Goal: Find specific page/section: Find specific page/section

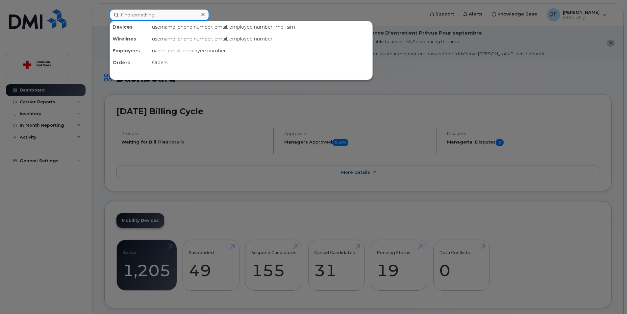
click at [157, 18] on input at bounding box center [160, 15] width 100 height 12
paste input "89302610207417092688"
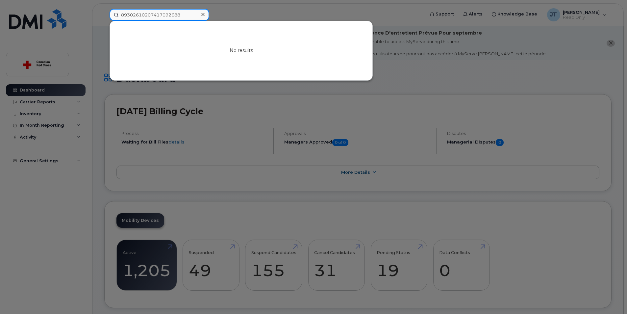
type input "89302610207417092688"
click at [199, 13] on div at bounding box center [203, 15] width 10 height 10
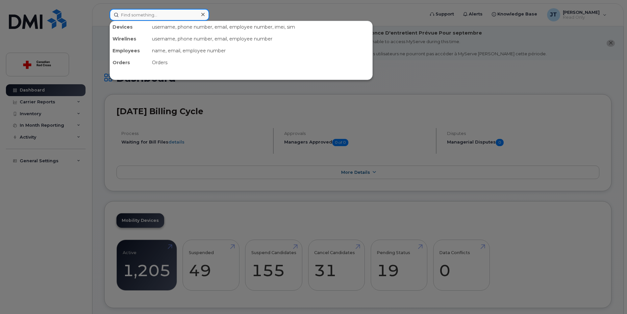
paste input "89302610207417092688"
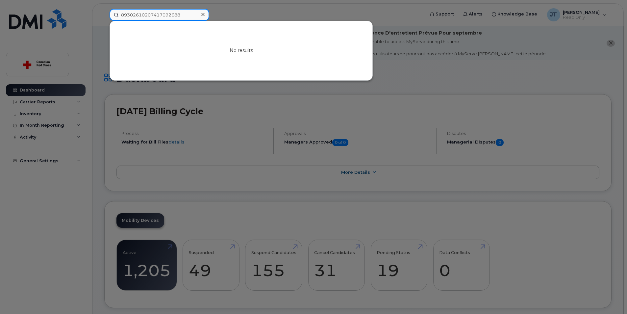
type input "89302610207417092688"
click at [202, 12] on icon at bounding box center [202, 14] width 3 height 5
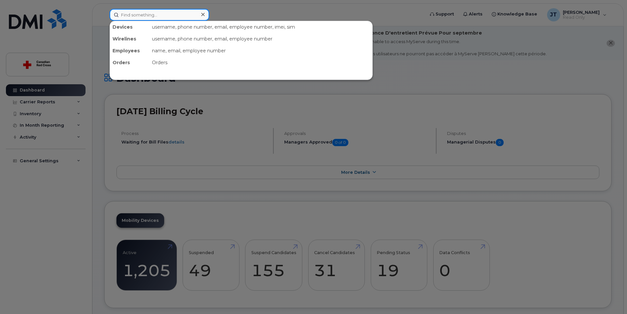
click at [173, 17] on input at bounding box center [160, 15] width 100 height 12
paste input "iPhone-DY37JPDXM4"
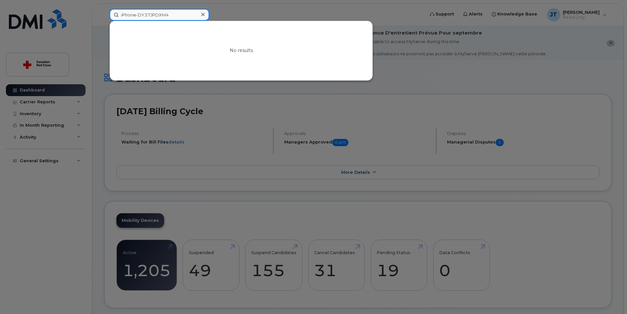
click at [198, 14] on input "iPhone-DY37JPDXM4" at bounding box center [160, 15] width 100 height 12
type input "iPhone-DY37JPDXM4"
click at [201, 14] on icon at bounding box center [202, 14] width 3 height 5
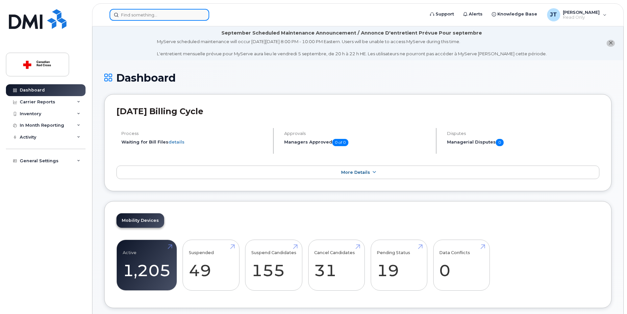
click at [202, 14] on div at bounding box center [160, 15] width 100 height 12
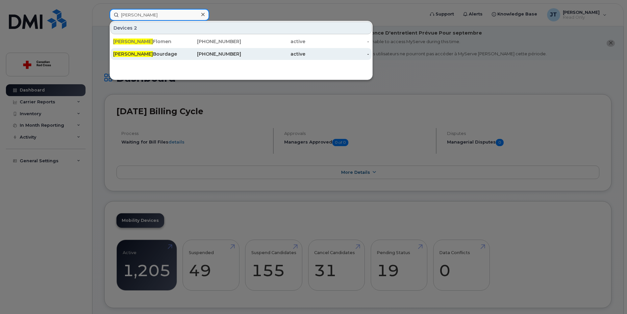
type input "[PERSON_NAME]"
click at [170, 51] on div "[PERSON_NAME]" at bounding box center [145, 54] width 64 height 7
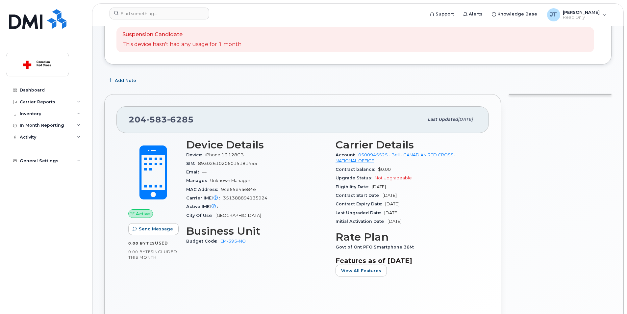
scroll to position [99, 0]
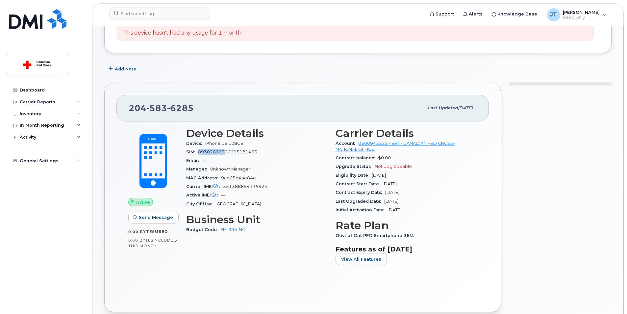
drag, startPoint x: 198, startPoint y: 153, endPoint x: 231, endPoint y: 151, distance: 32.3
click at [229, 151] on div "SIM [TECHNICAL_ID]" at bounding box center [257, 152] width 142 height 9
click at [292, 166] on div "Manager Unknown Manager" at bounding box center [257, 169] width 142 height 9
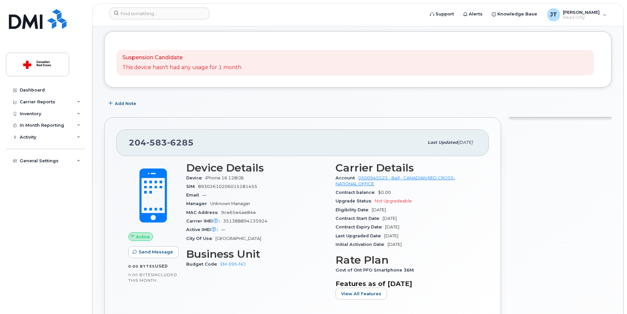
scroll to position [0, 0]
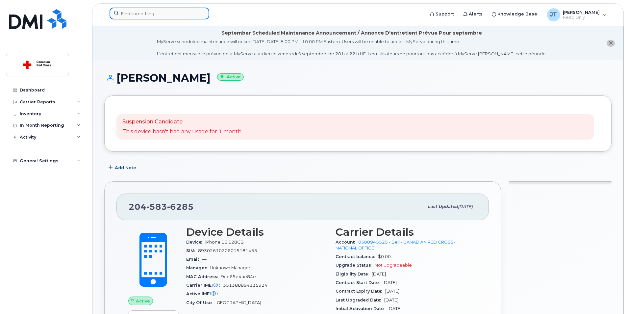
click at [122, 15] on input at bounding box center [160, 14] width 100 height 12
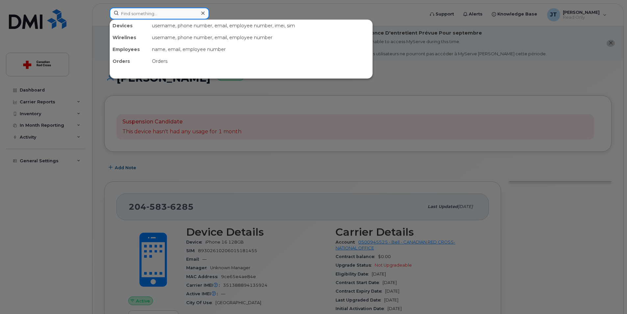
paste input "89302610207417092688"
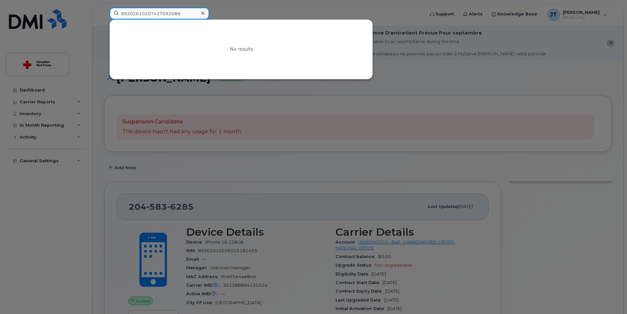
type input "89302610207417092688"
drag, startPoint x: 282, startPoint y: 254, endPoint x: 263, endPoint y: 252, distance: 19.2
click at [280, 254] on div at bounding box center [313, 157] width 627 height 314
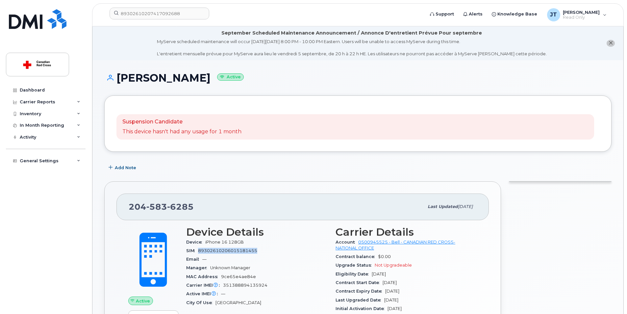
drag, startPoint x: 267, startPoint y: 252, endPoint x: 200, endPoint y: 249, distance: 66.2
click at [200, 249] on div "SIM 89302610206015181455" at bounding box center [257, 251] width 142 height 9
copy span "89302610206015181455"
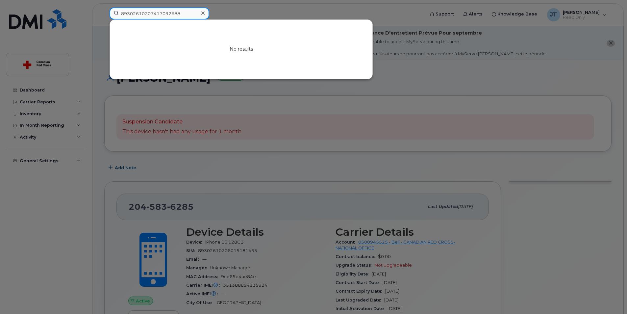
drag, startPoint x: 174, startPoint y: 10, endPoint x: 182, endPoint y: 13, distance: 8.3
click at [150, 19] on input "89302610207417092688" at bounding box center [160, 14] width 100 height 12
click at [205, 12] on div at bounding box center [203, 14] width 10 height 10
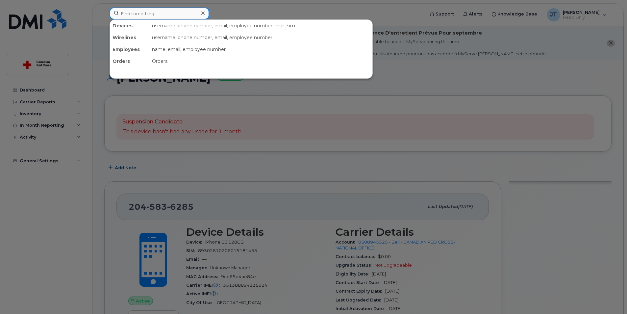
paste input "89302610206015181455"
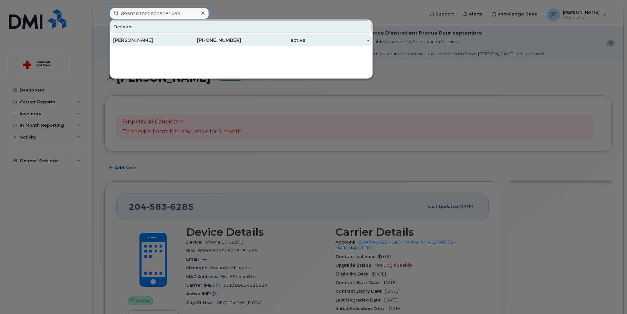
type input "89302610206015181455"
click at [196, 41] on div "[PHONE_NUMBER]" at bounding box center [209, 40] width 64 height 7
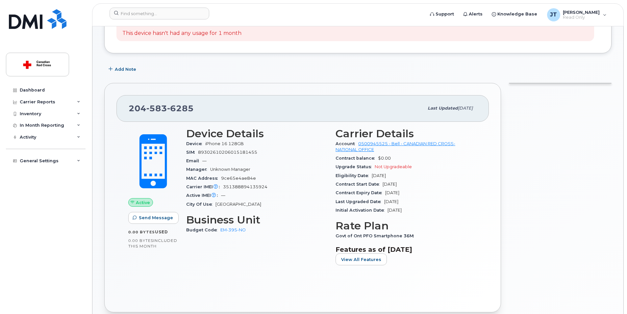
scroll to position [99, 0]
